Goal: Check status

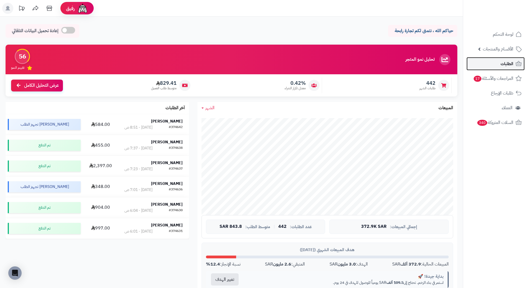
click at [503, 66] on span "الطلبات" at bounding box center [507, 64] width 13 height 8
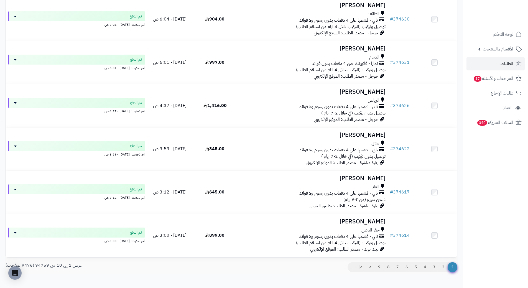
scroll to position [294, 0]
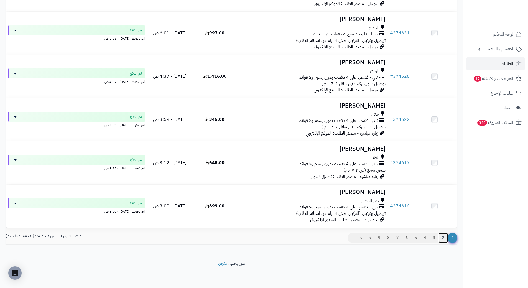
click at [444, 238] on link "2" at bounding box center [443, 238] width 9 height 10
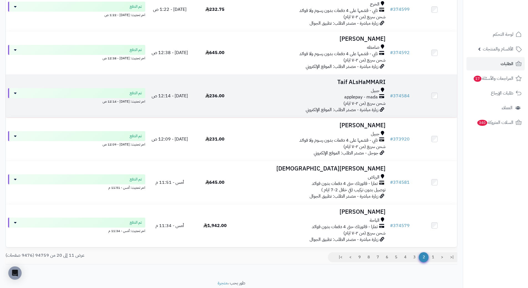
scroll to position [294, 0]
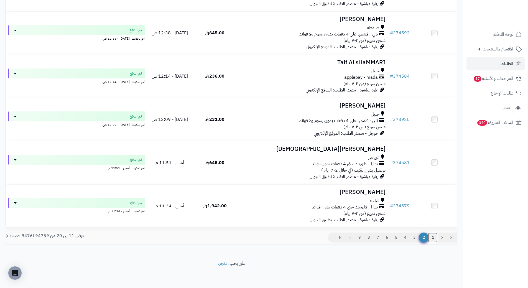
click at [431, 236] on link "1" at bounding box center [433, 238] width 9 height 10
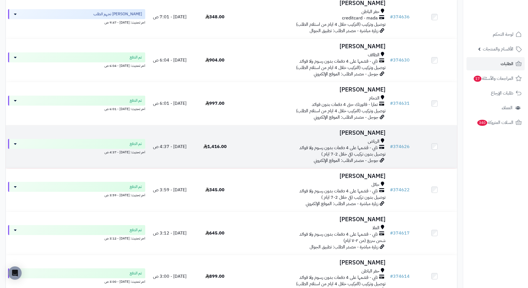
scroll to position [166, 0]
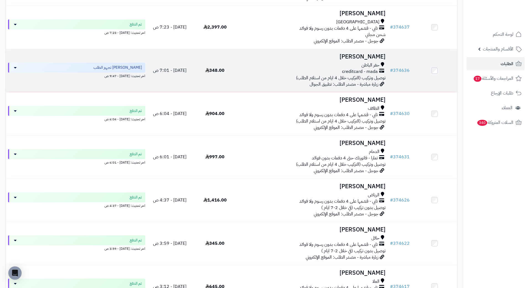
click at [360, 58] on h3 "[PERSON_NAME]" at bounding box center [313, 57] width 146 height 6
